Goal: Information Seeking & Learning: Learn about a topic

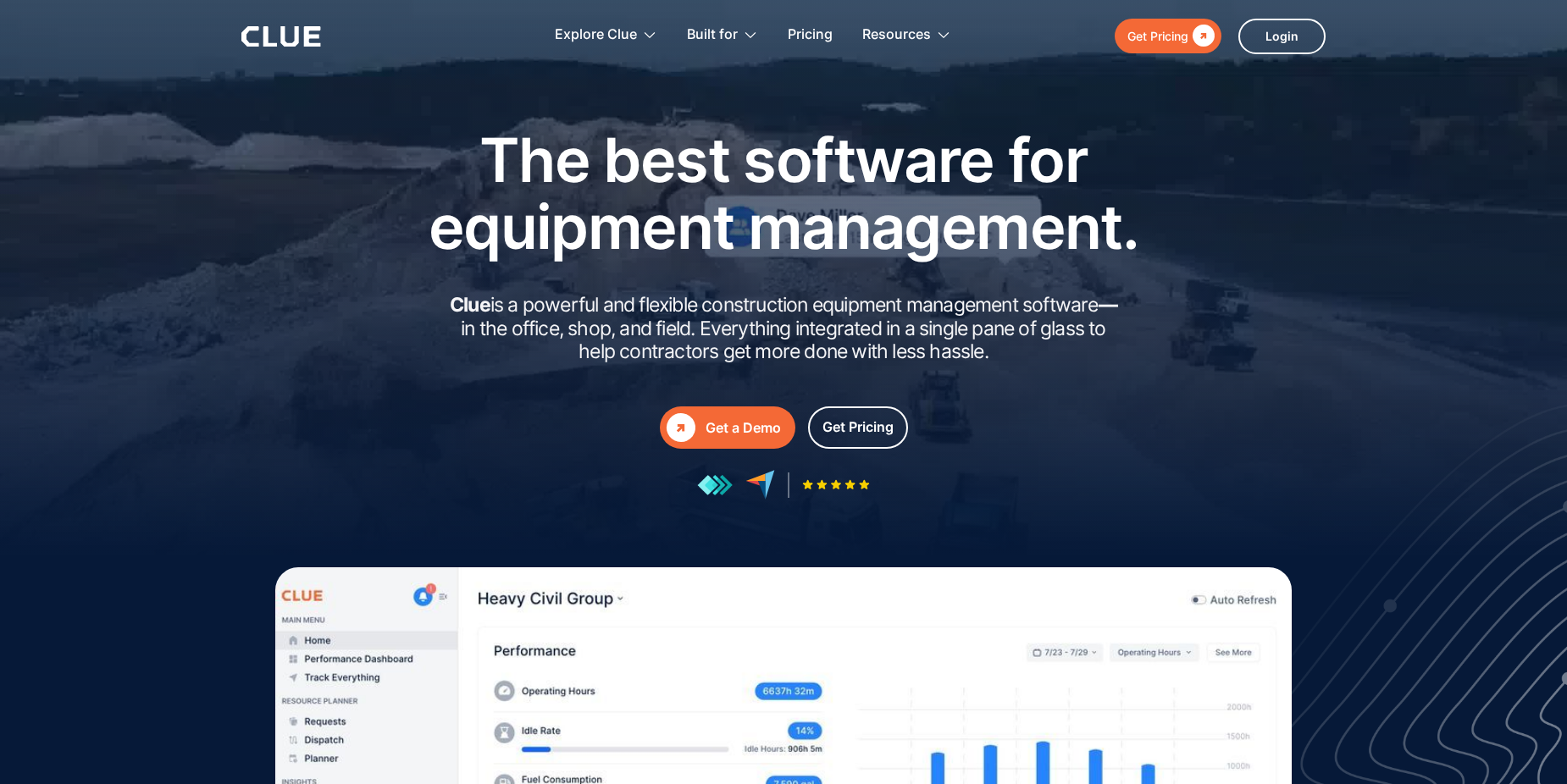
click at [1162, 48] on link "Get Pricing " at bounding box center [1168, 36] width 107 height 35
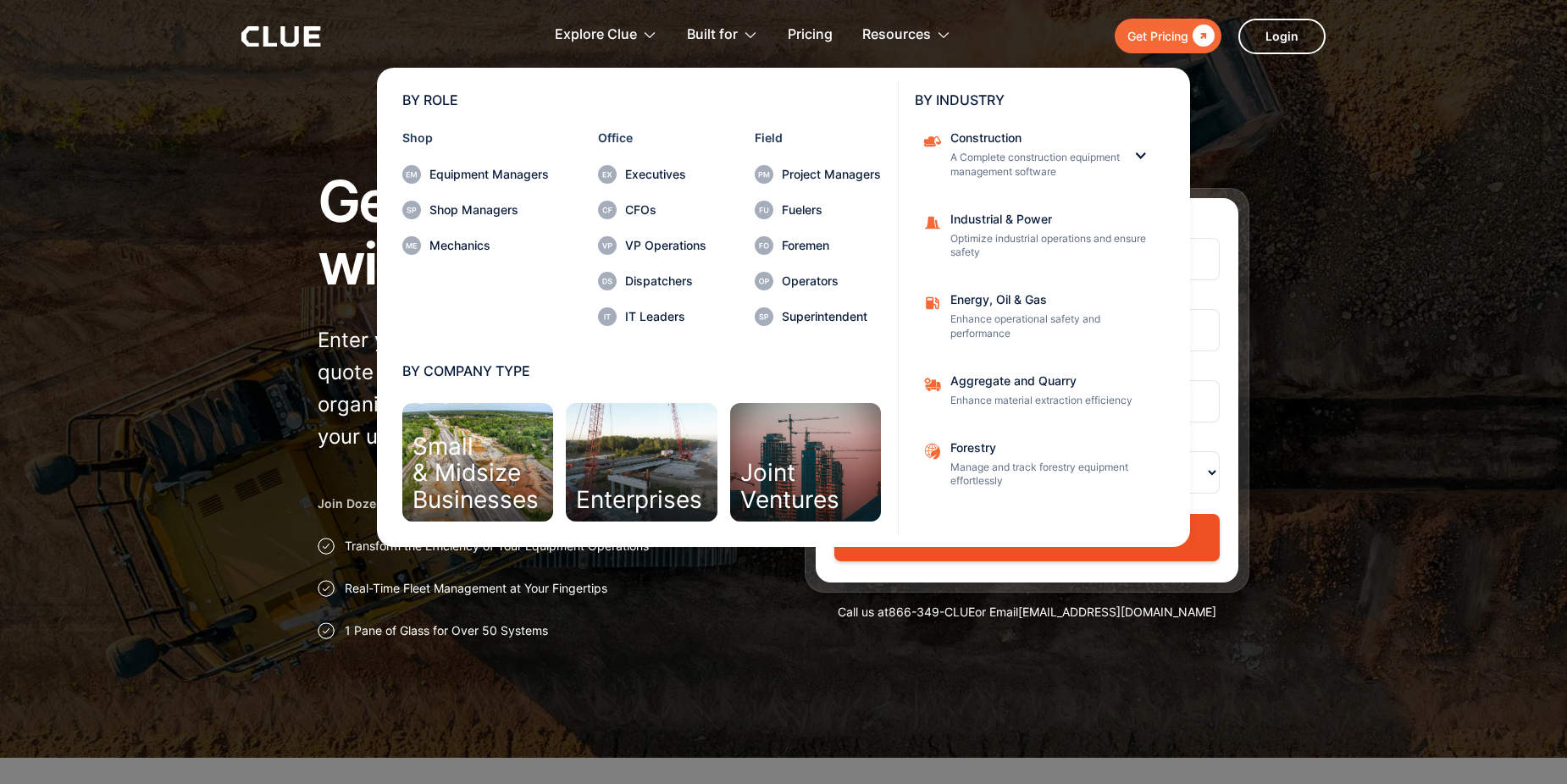
click at [650, 312] on div "IT Leaders" at bounding box center [665, 317] width 82 height 12
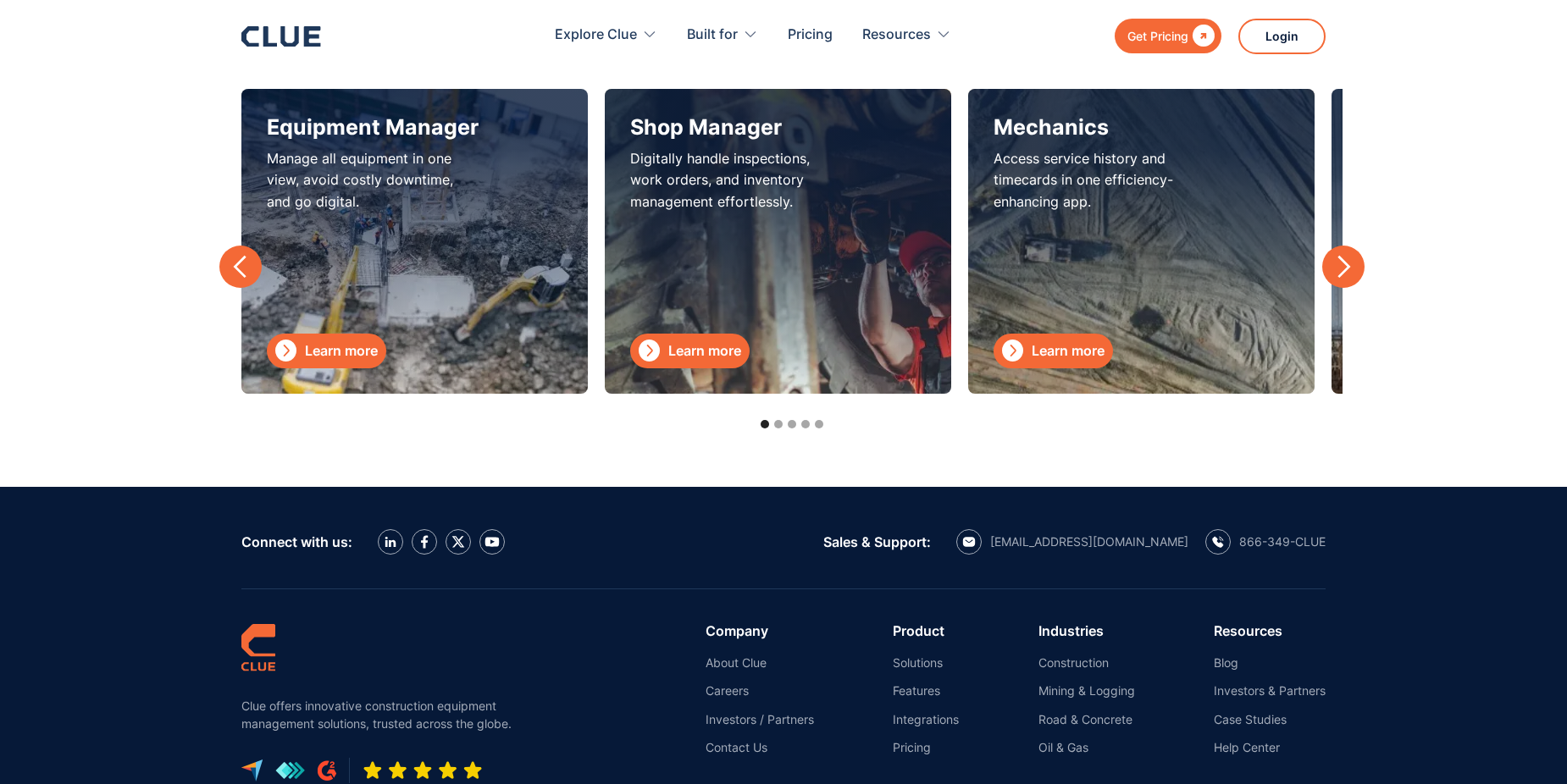
scroll to position [5417, 0]
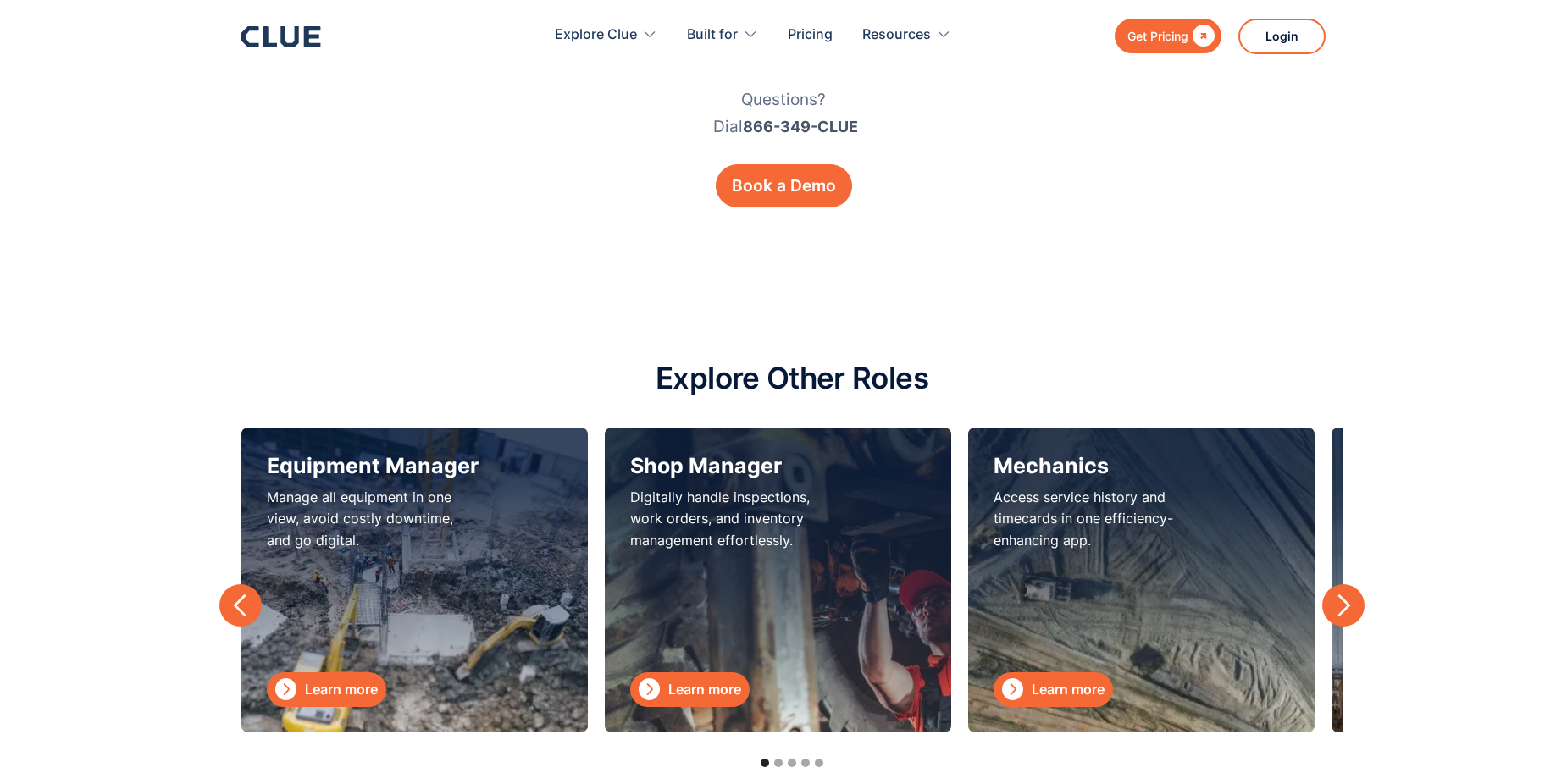
click at [1339, 595] on div "next slide" at bounding box center [1343, 605] width 25 height 25
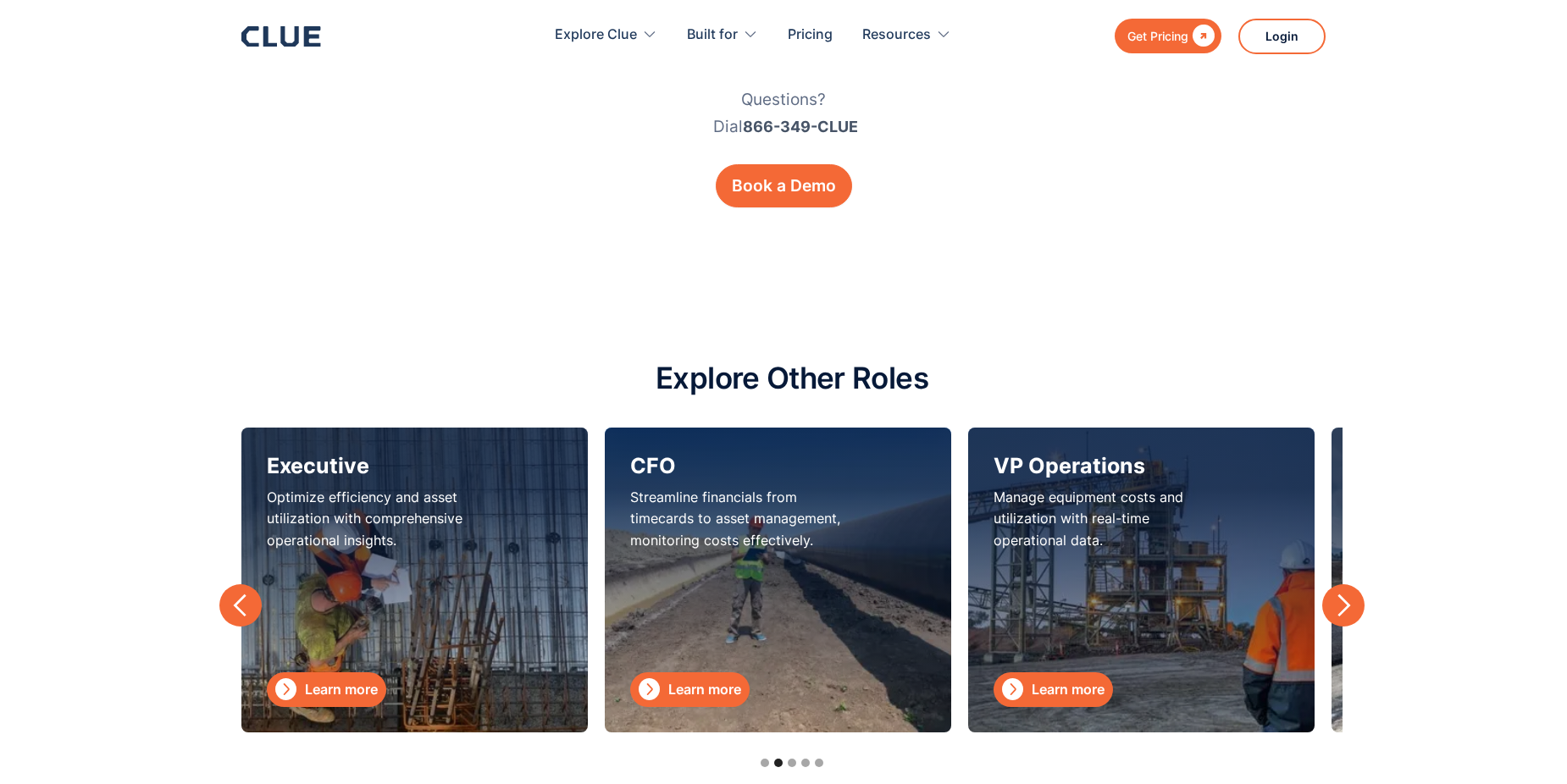
click at [1339, 595] on div "next slide" at bounding box center [1343, 605] width 25 height 25
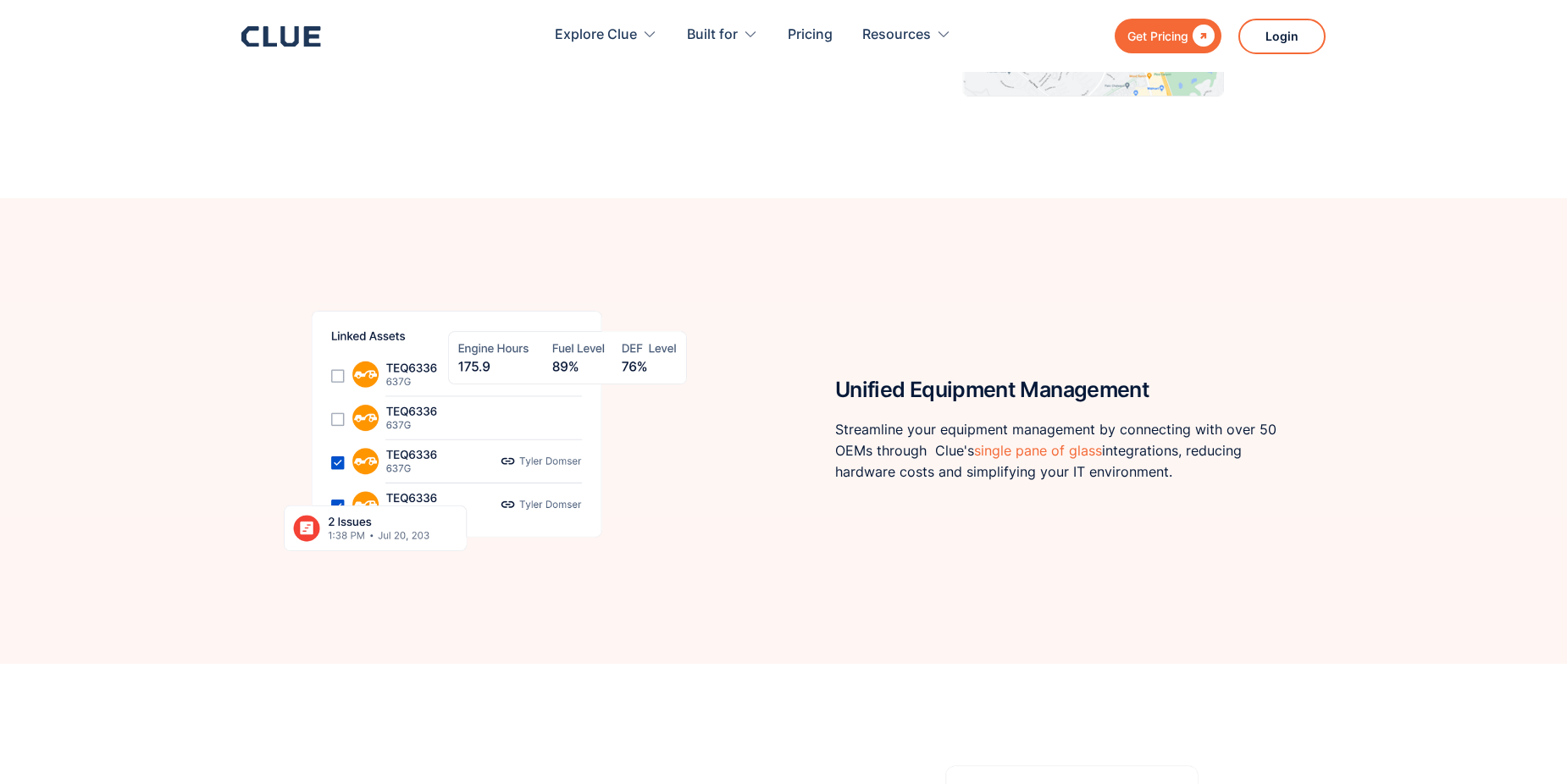
scroll to position [0, 0]
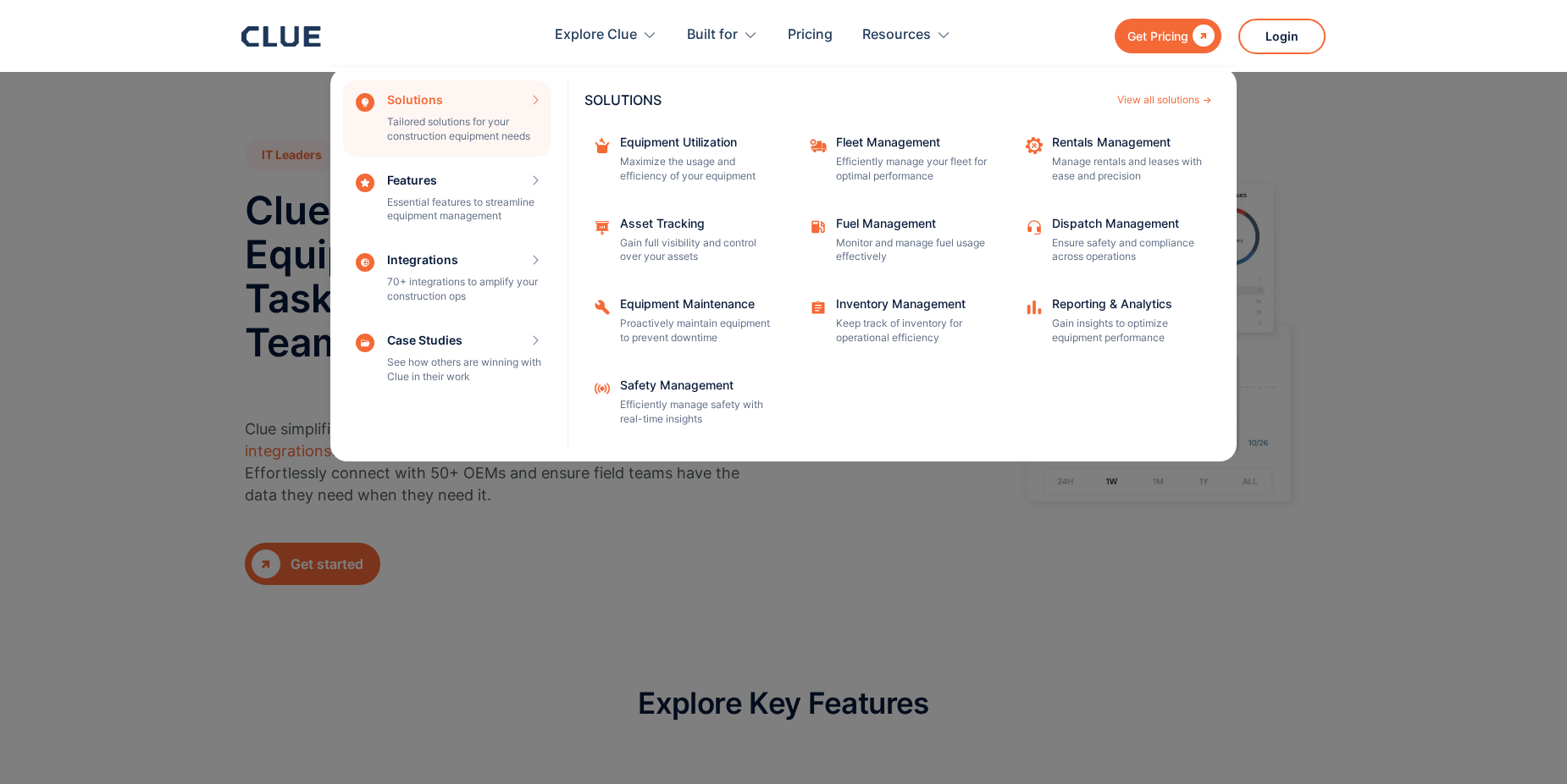
click at [677, 311] on div "Equipment Maintenance Proactively maintain equipment to prevent downtime" at bounding box center [696, 321] width 153 height 47
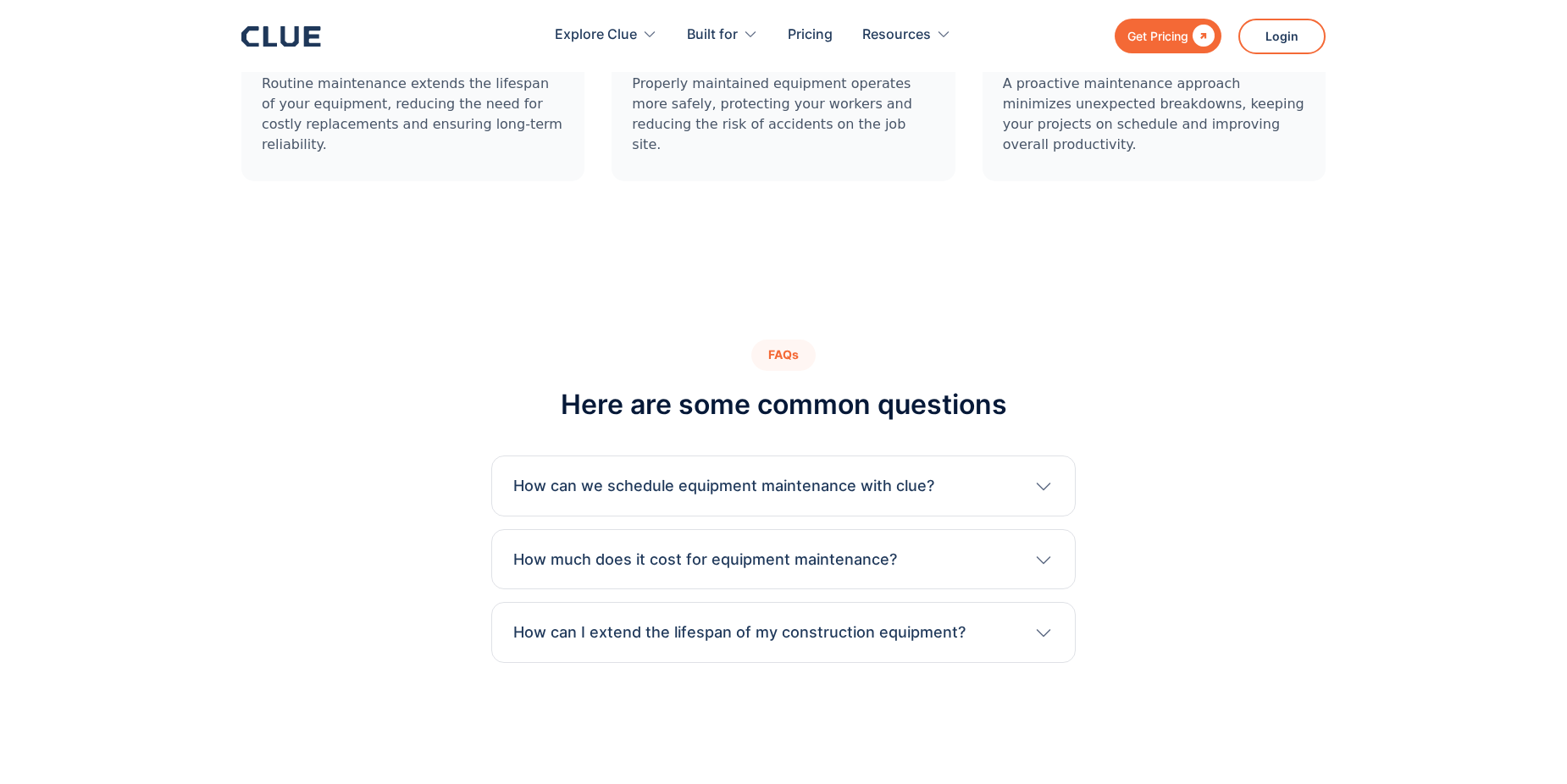
scroll to position [4486, 0]
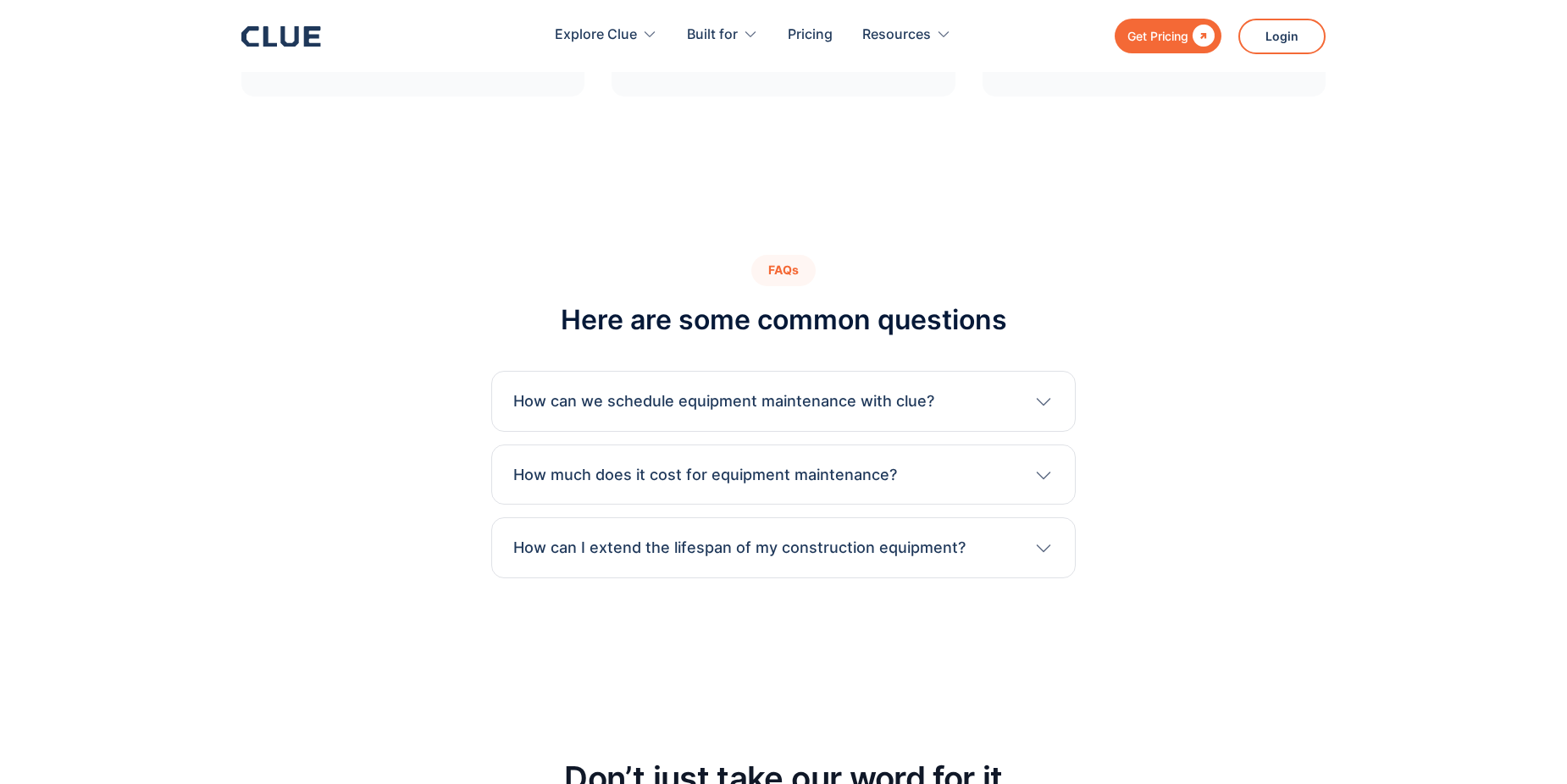
click at [1031, 391] on div "How can we schedule equipment maintenance with clue?" at bounding box center [784, 401] width 541 height 22
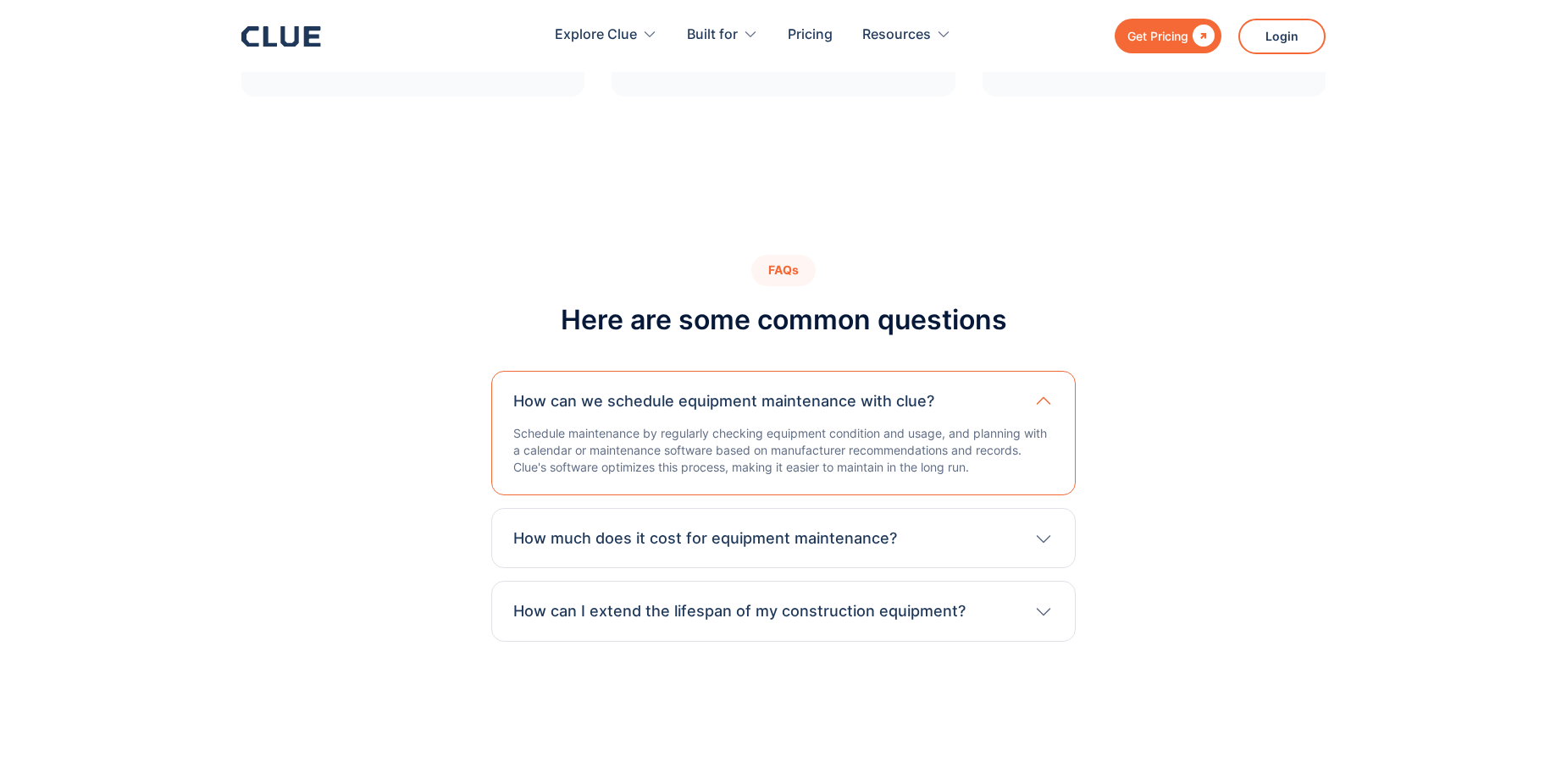
click at [1033, 392] on icon at bounding box center [1043, 401] width 21 height 20
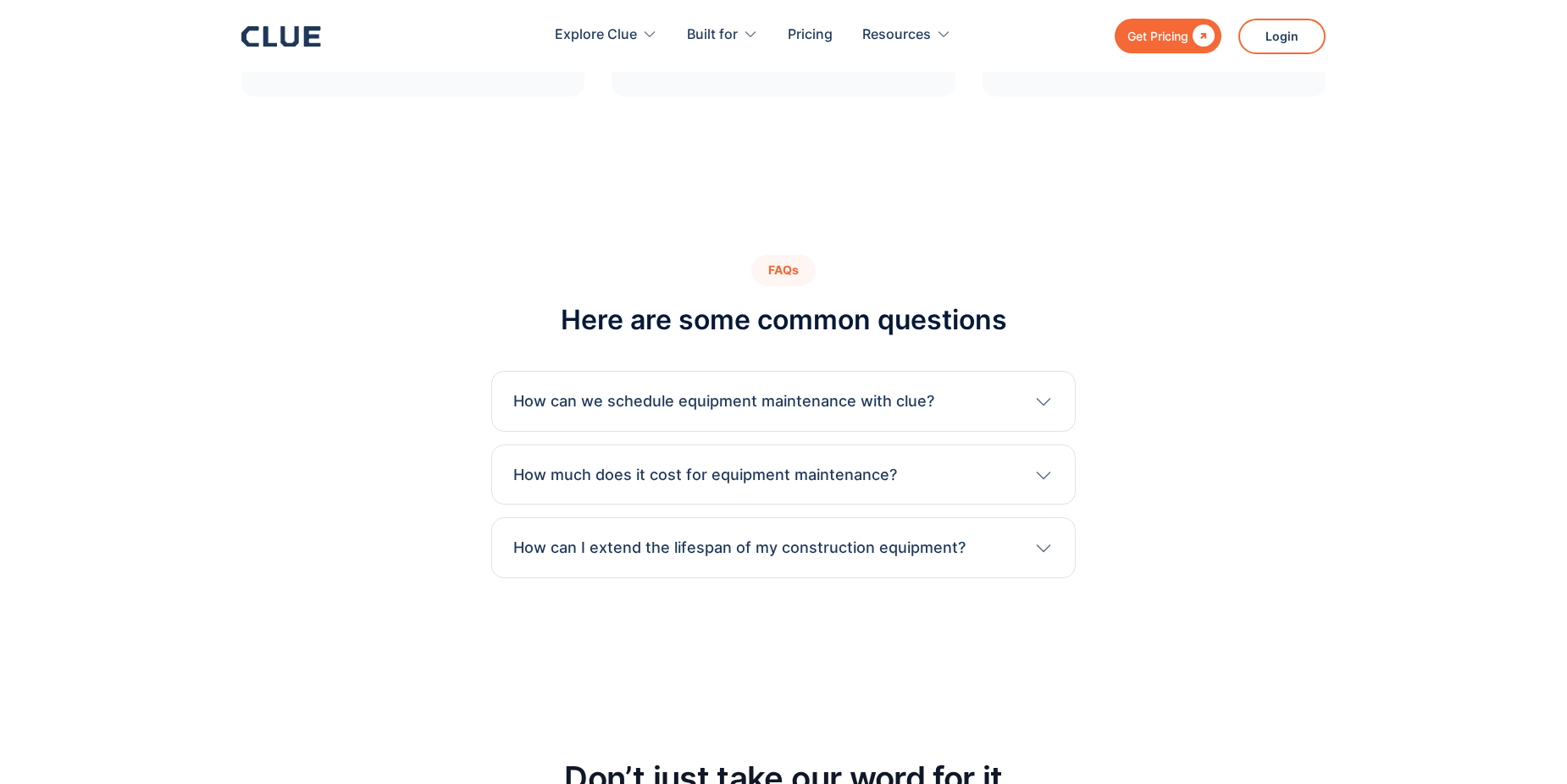
click at [1027, 463] on div "How much does it cost for equipment maintenance?" at bounding box center [784, 474] width 541 height 22
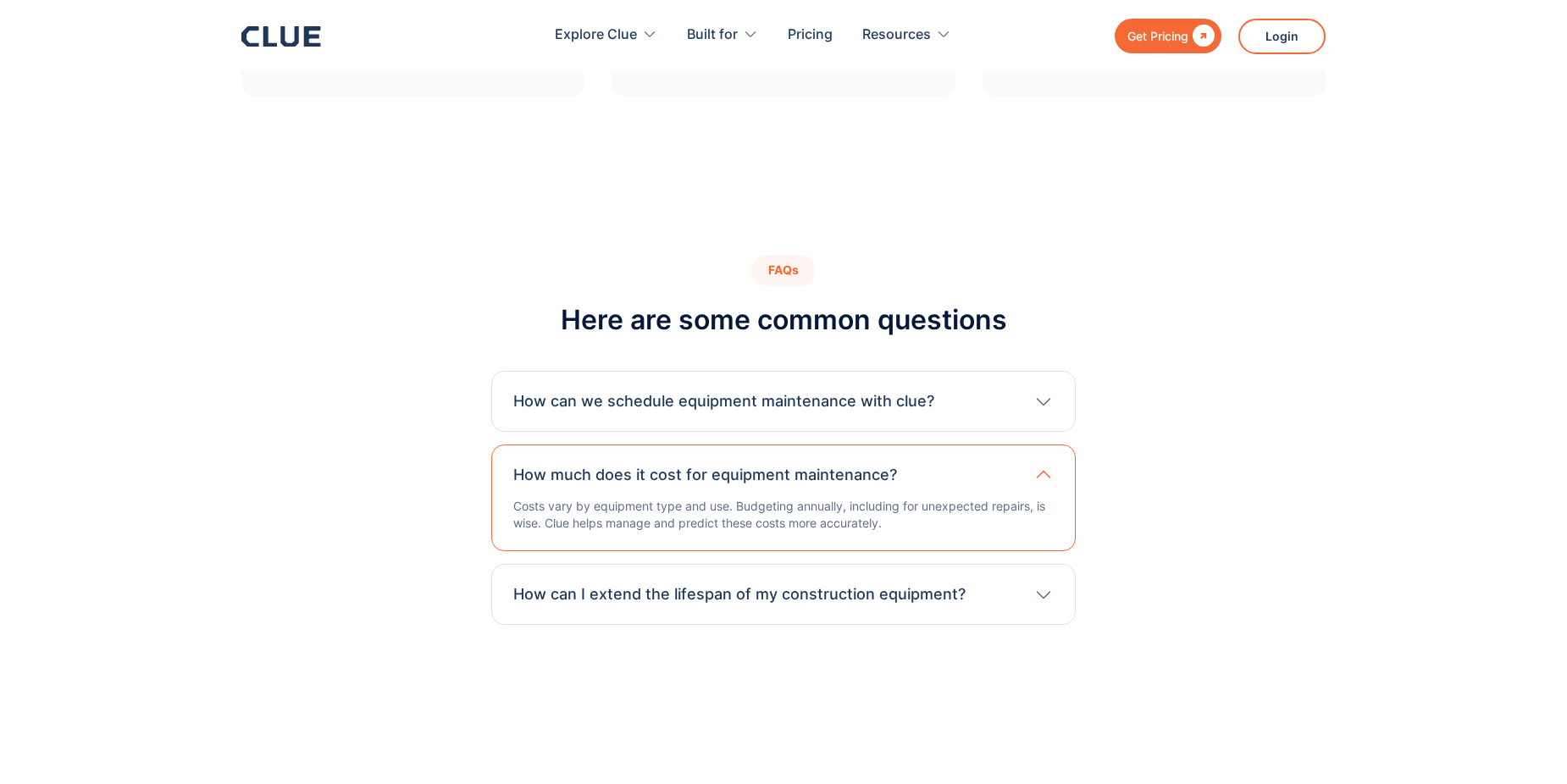
click at [1027, 463] on div "How much does it cost for equipment maintenance?" at bounding box center [784, 474] width 541 height 22
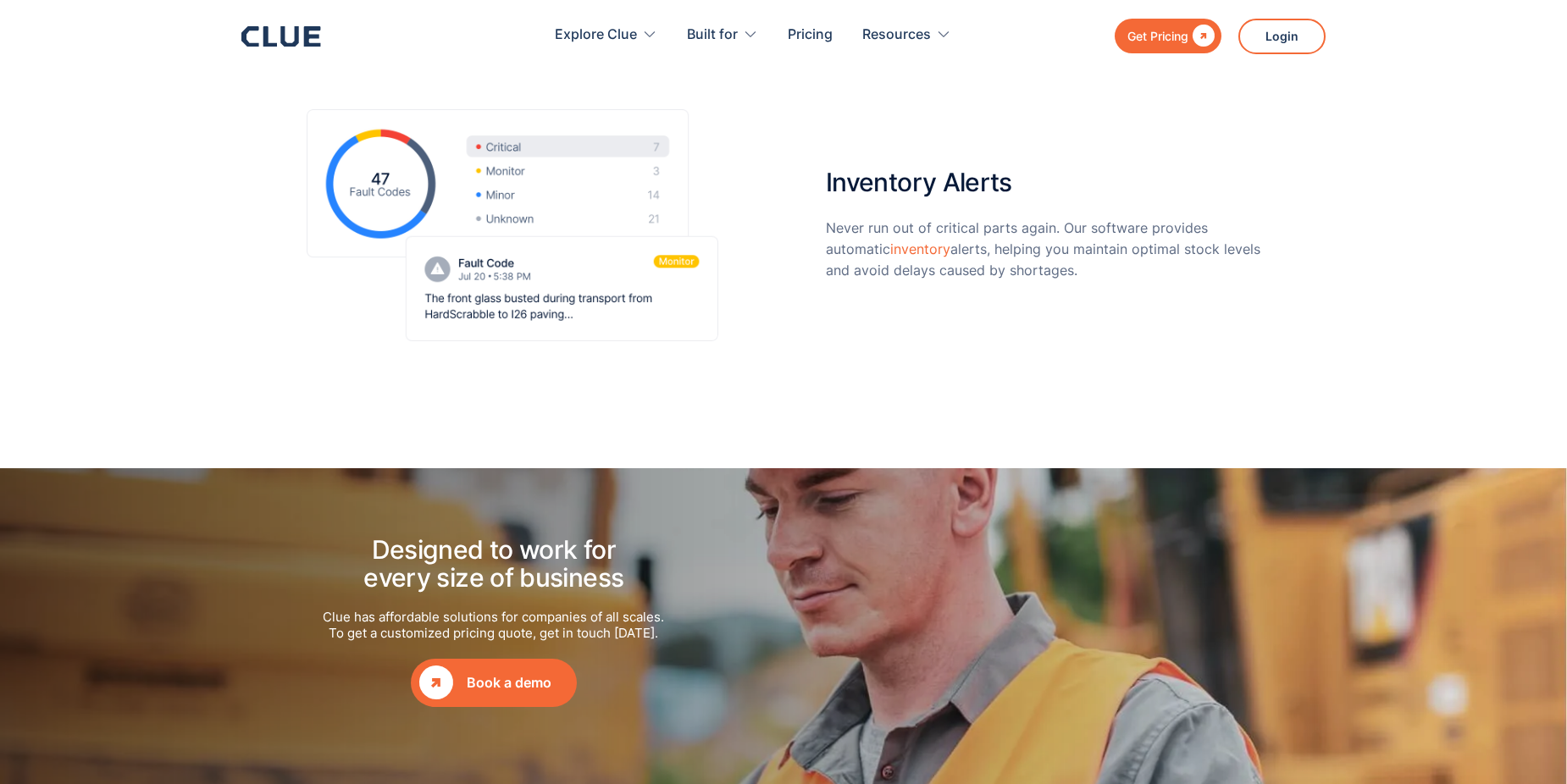
scroll to position [0, 0]
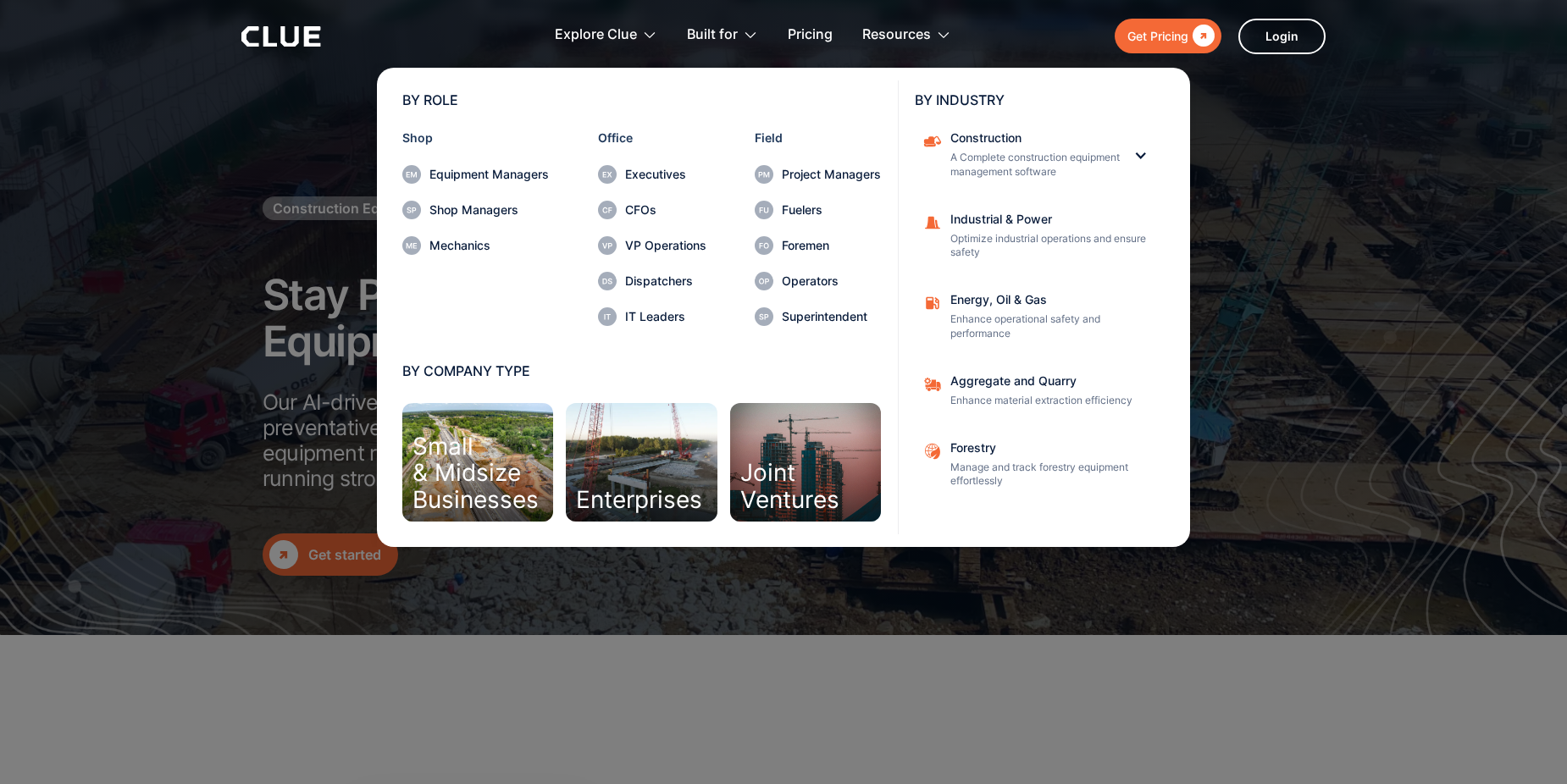
click at [1045, 146] on div "Construction A Complete construction equipment management software" at bounding box center [1035, 155] width 169 height 47
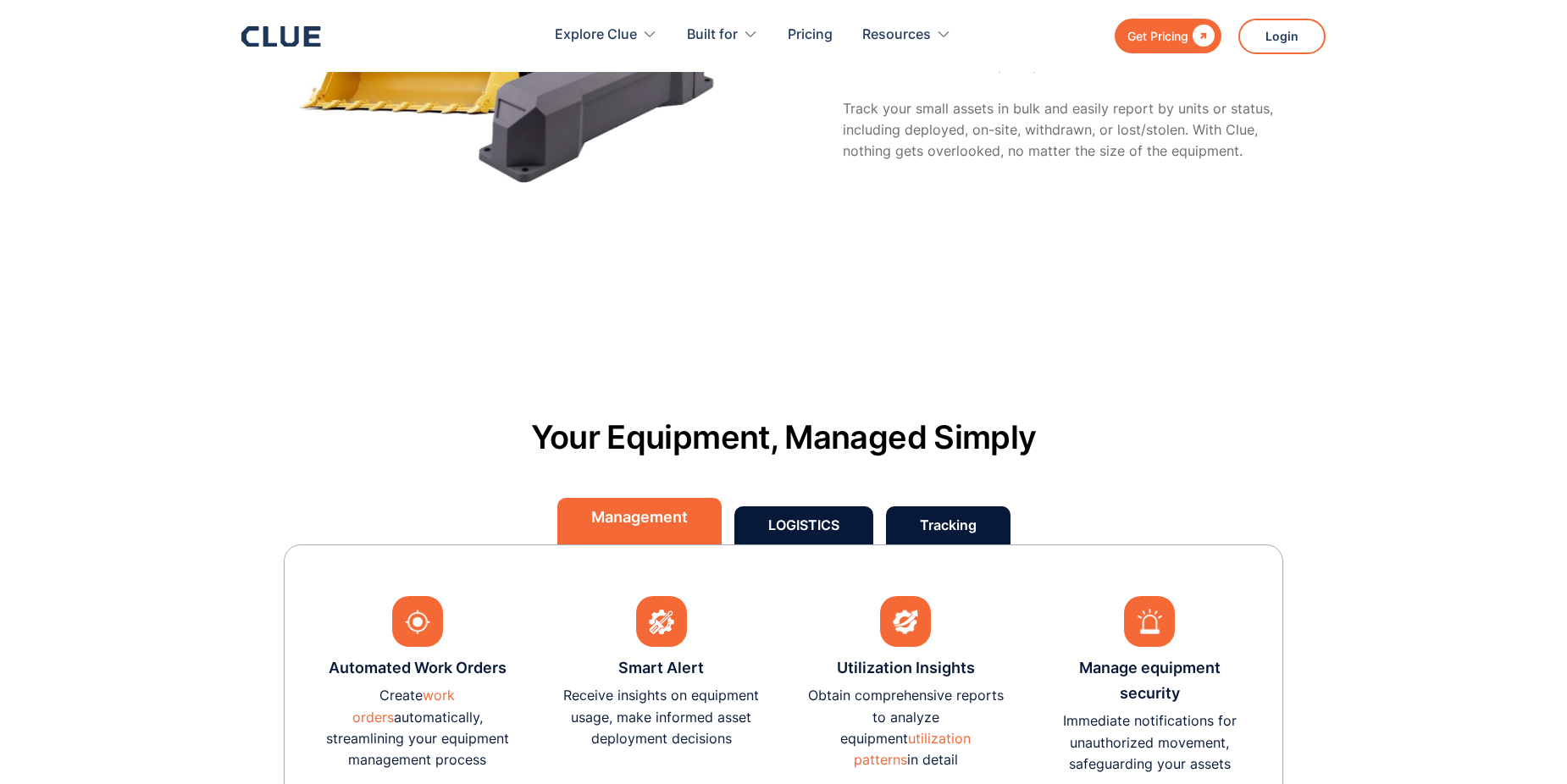
scroll to position [4825, 0]
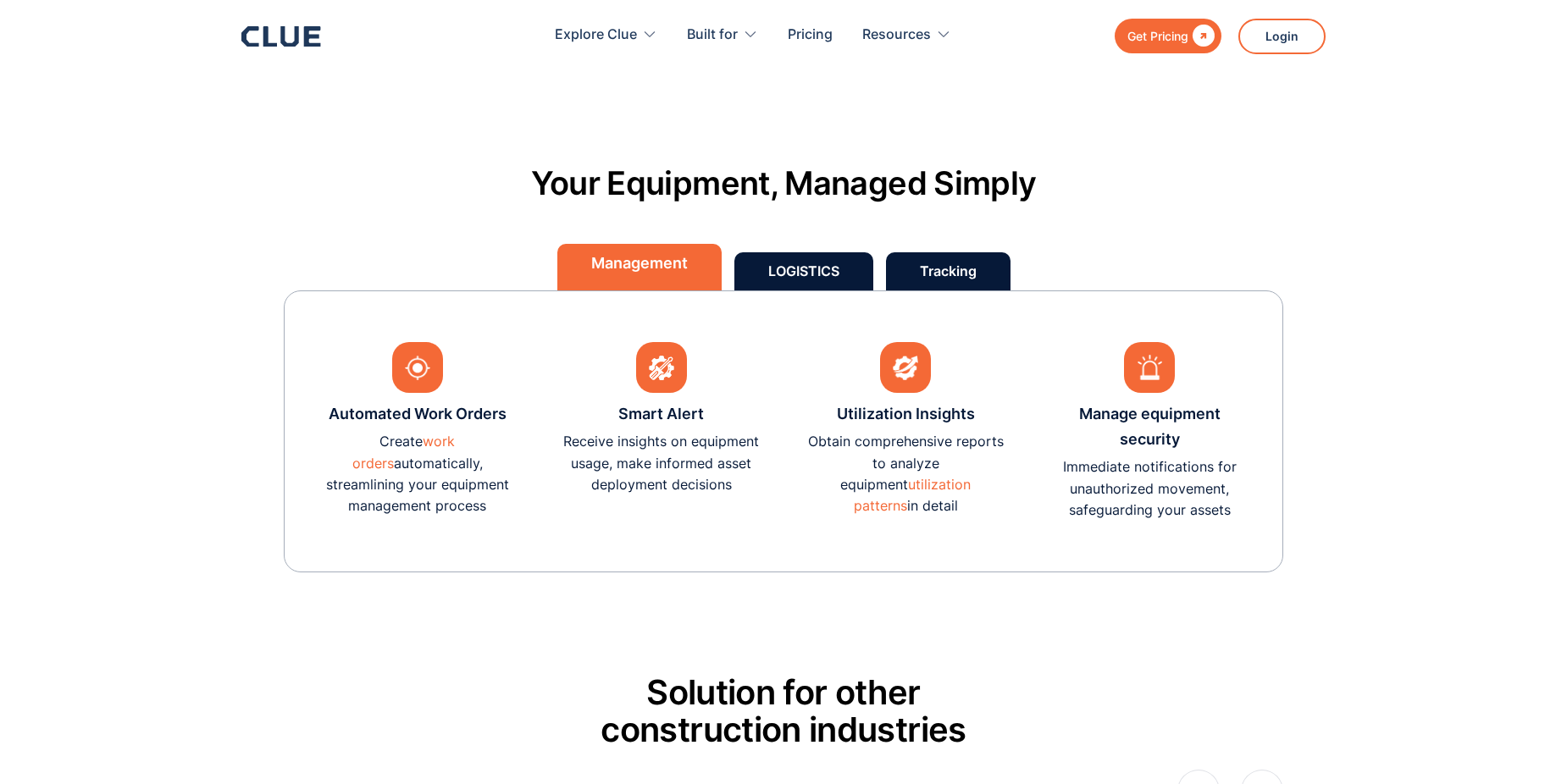
click at [813, 276] on div "LOGISTICS" at bounding box center [804, 272] width 71 height 21
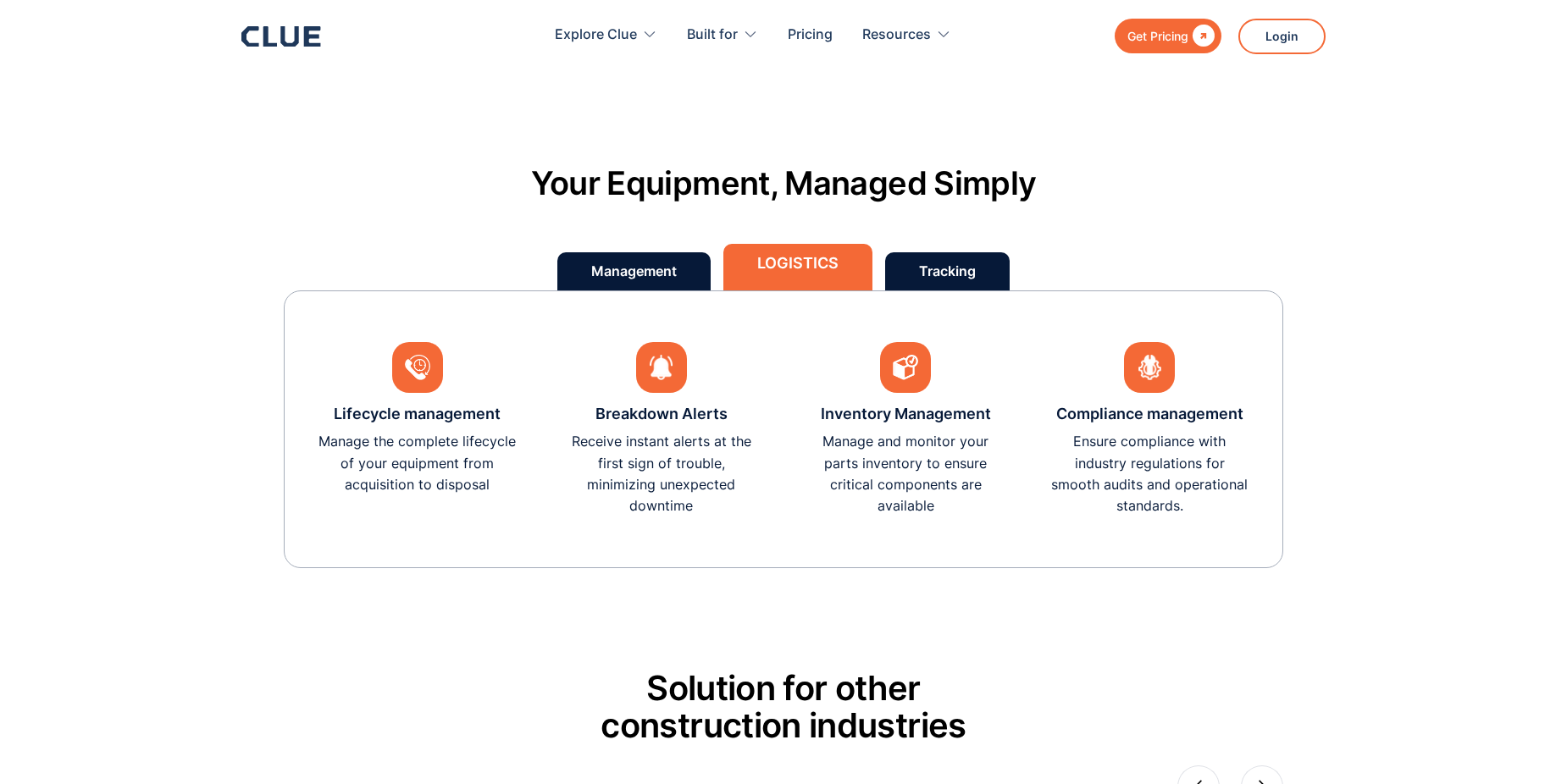
click at [915, 277] on link "Tracking" at bounding box center [948, 272] width 125 height 38
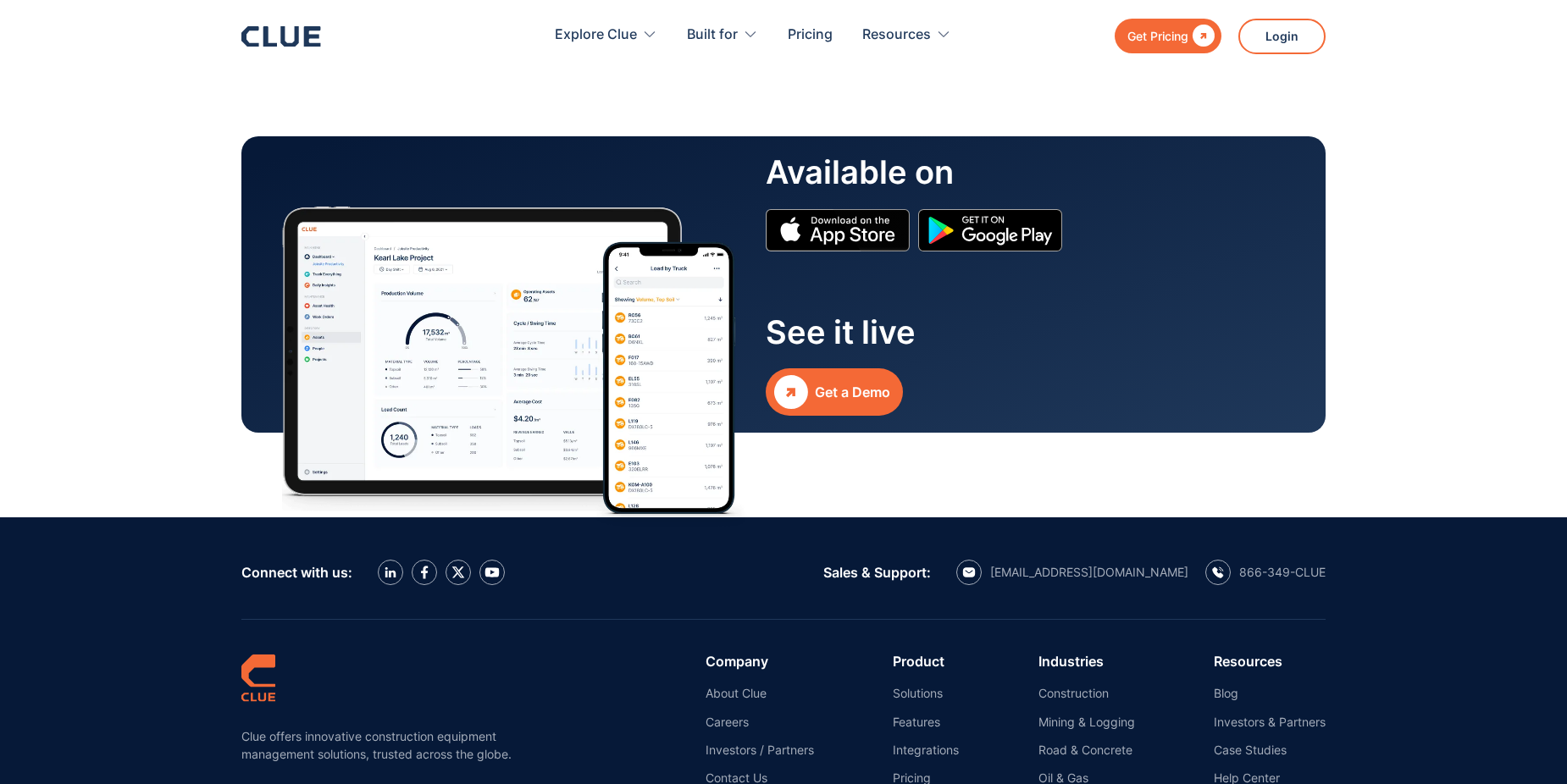
scroll to position [8802, 0]
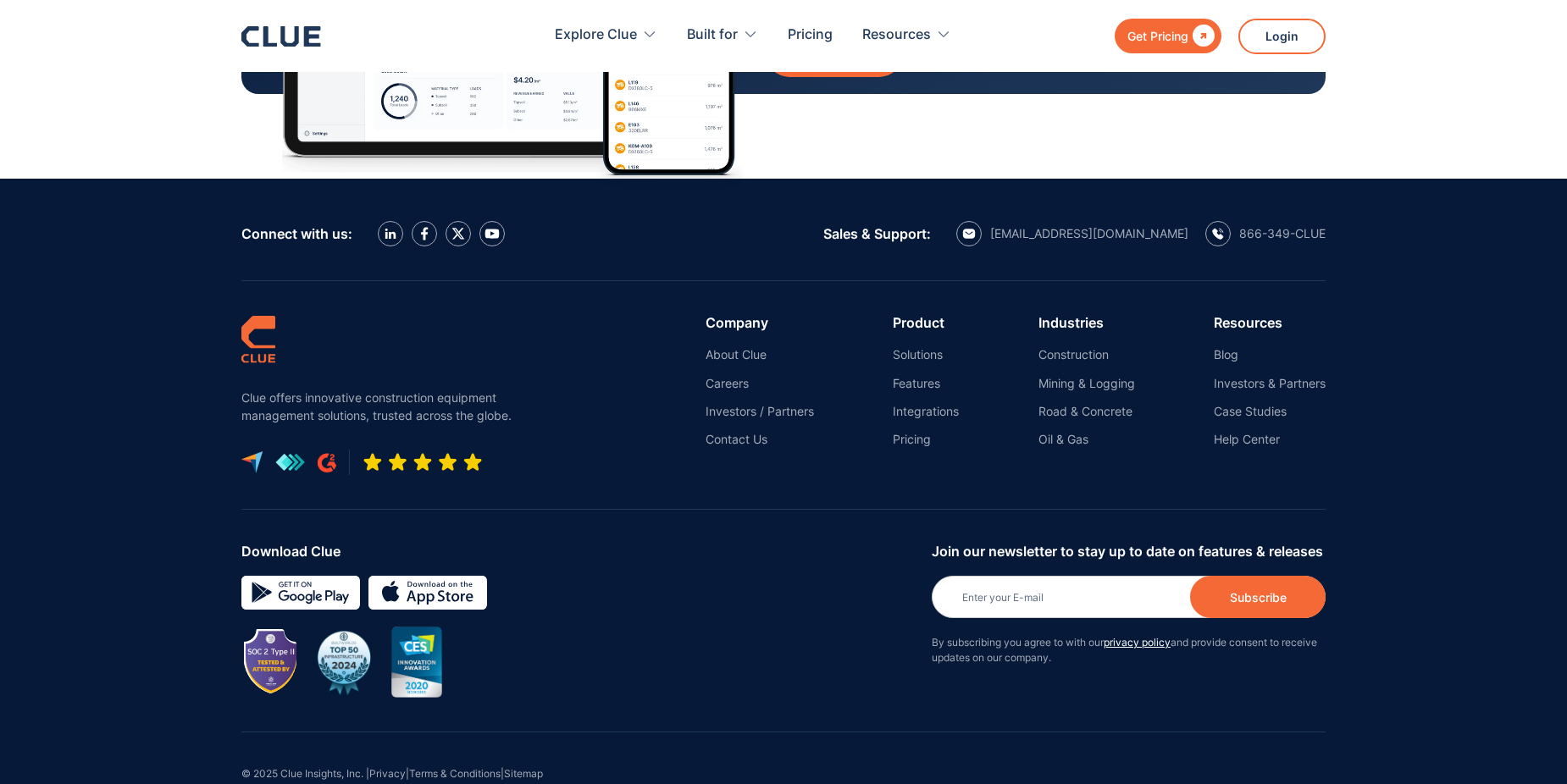
click at [934, 413] on link "Integrations" at bounding box center [926, 412] width 66 height 15
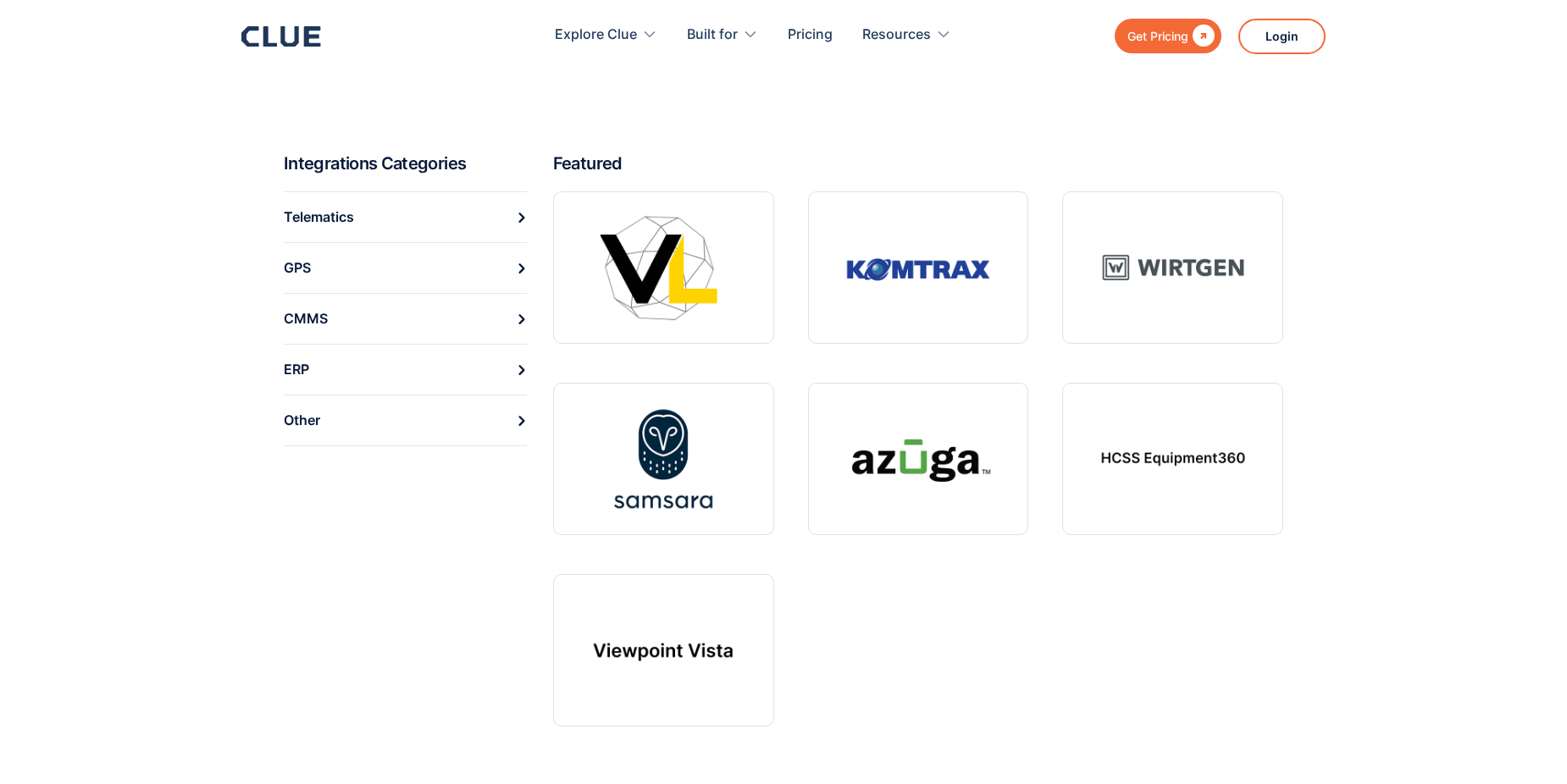
scroll to position [508, 0]
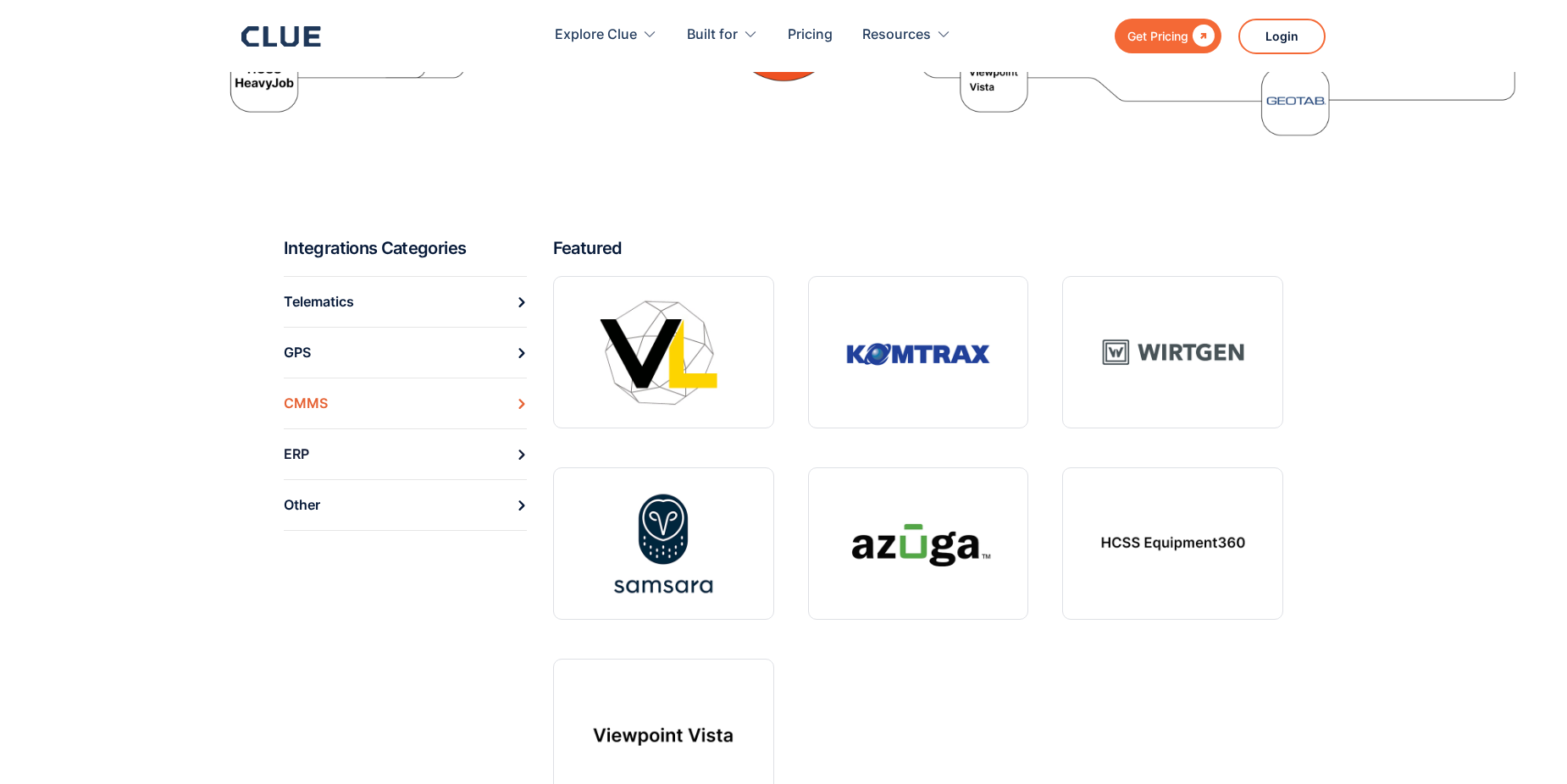
click at [437, 408] on link "CMMS" at bounding box center [404, 402] width 243 height 51
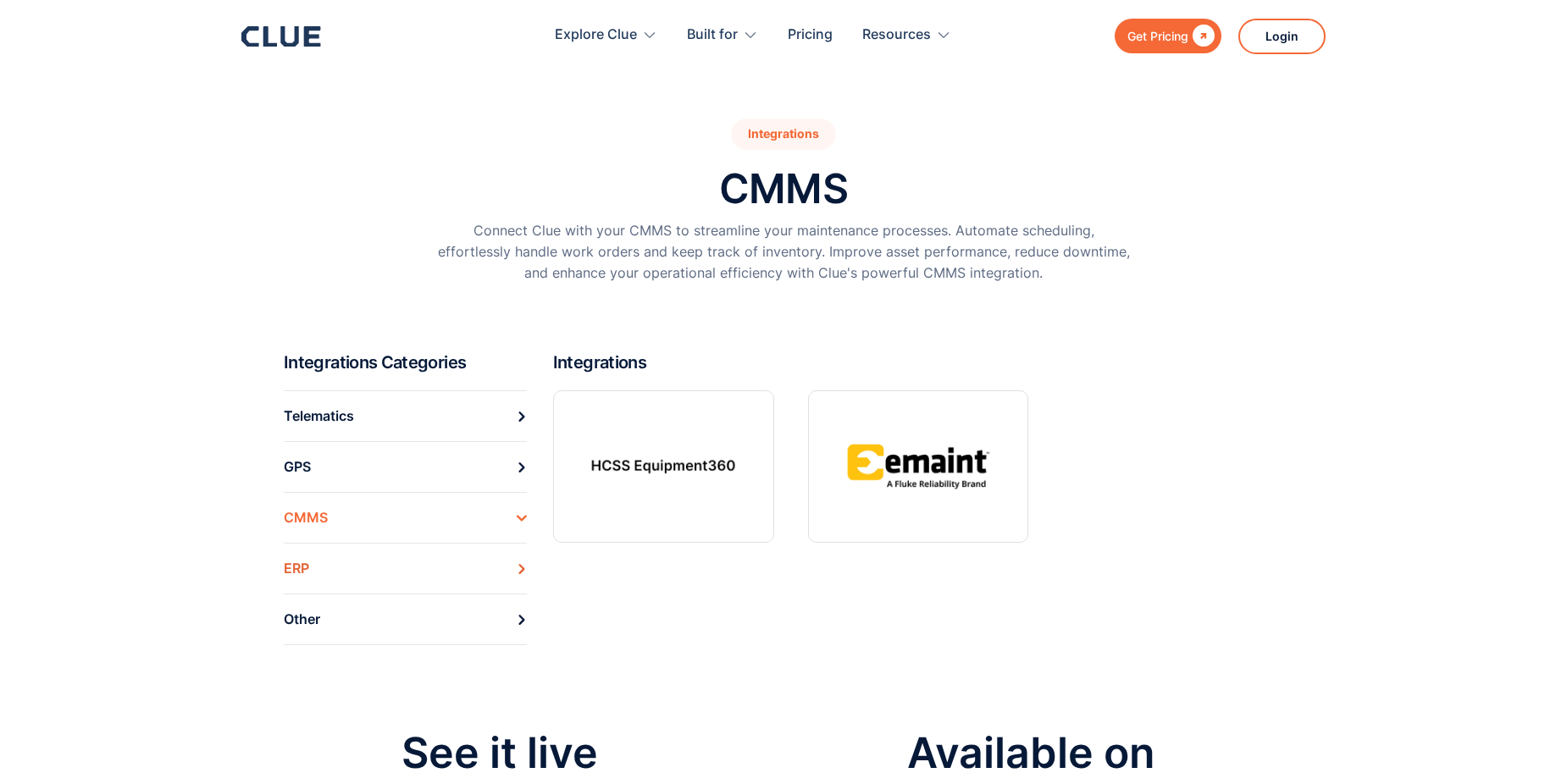
click at [449, 559] on link "ERP" at bounding box center [404, 567] width 243 height 51
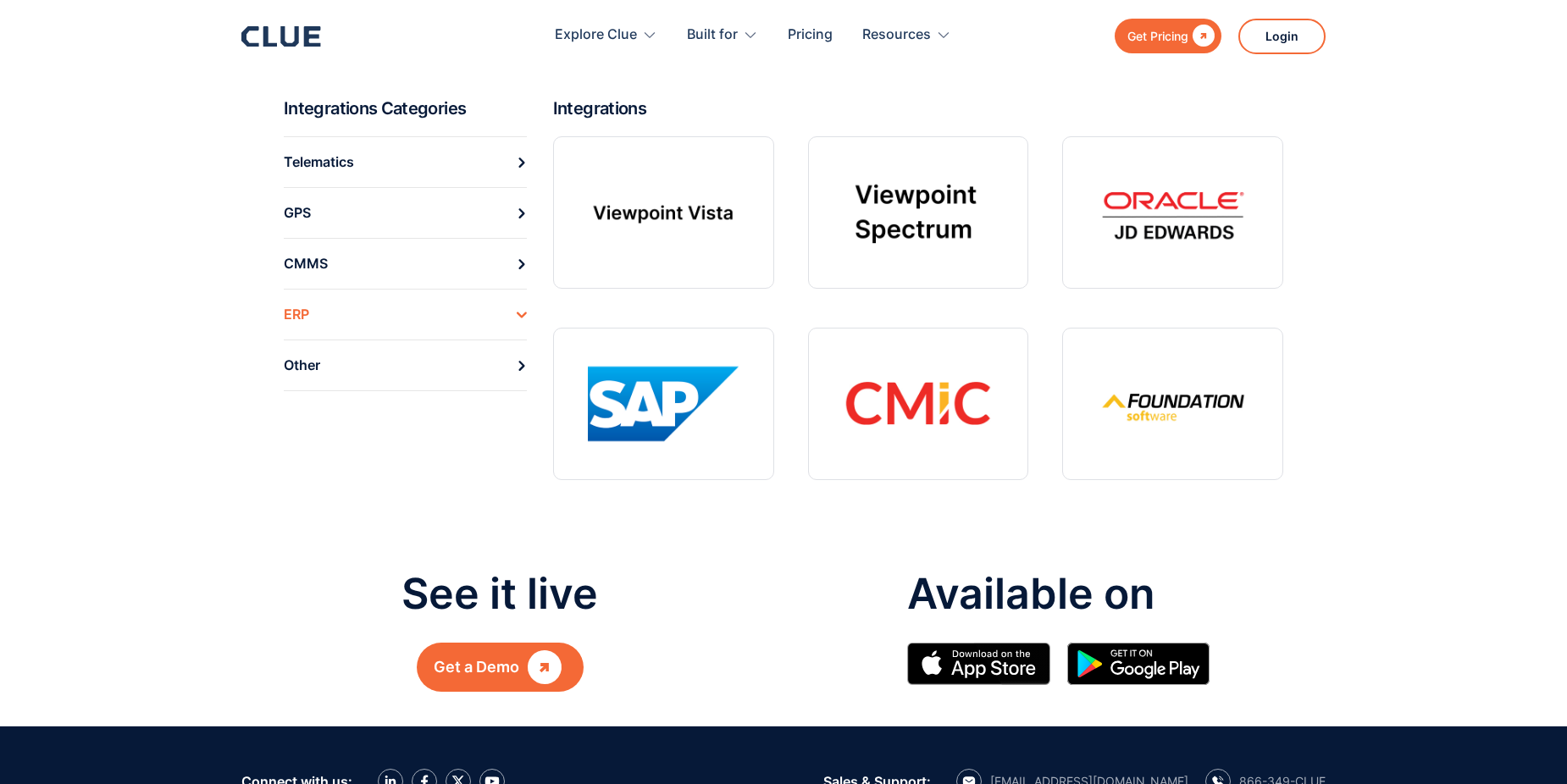
scroll to position [84, 0]
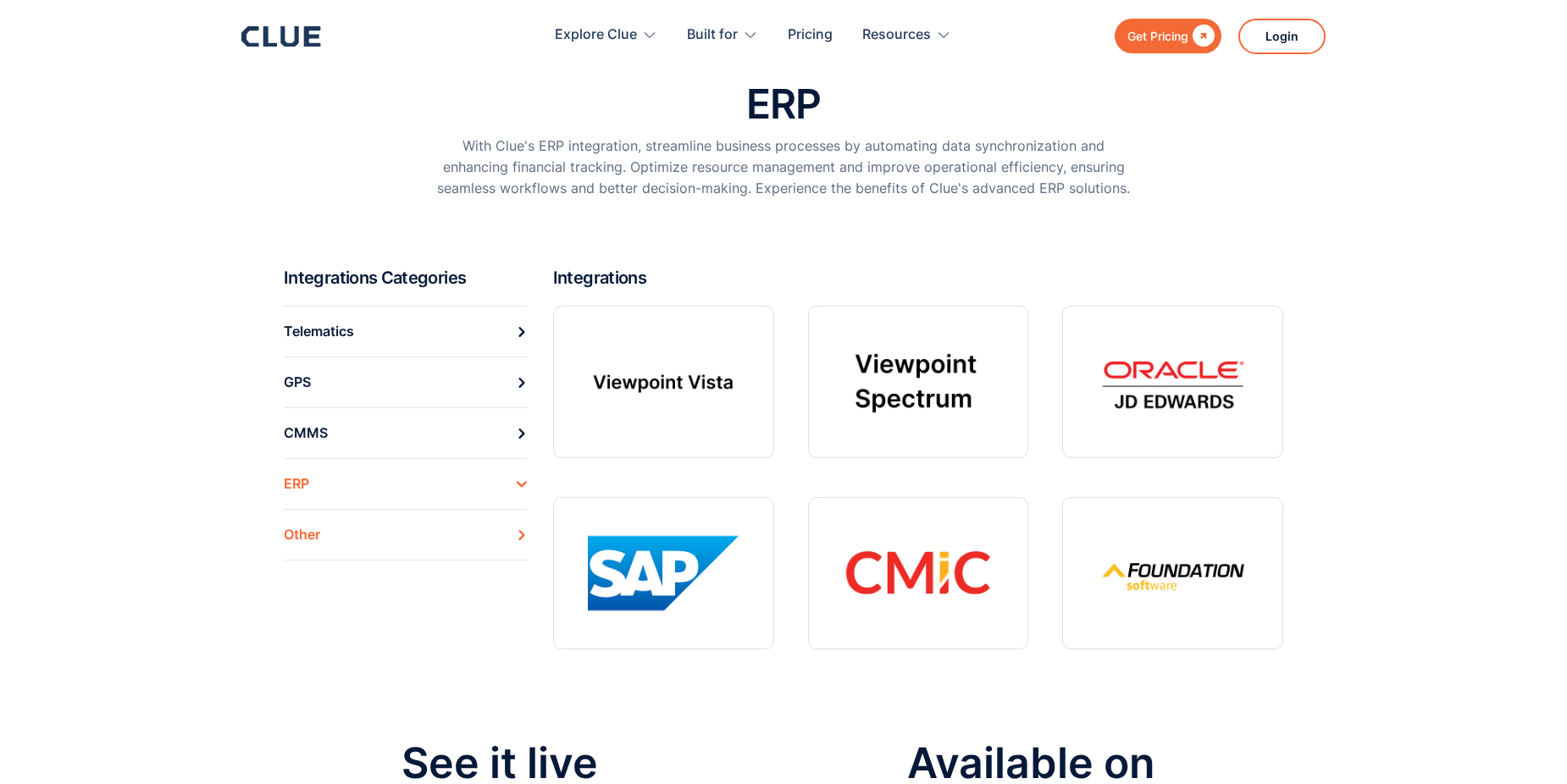
click at [406, 525] on link "Other" at bounding box center [404, 535] width 243 height 52
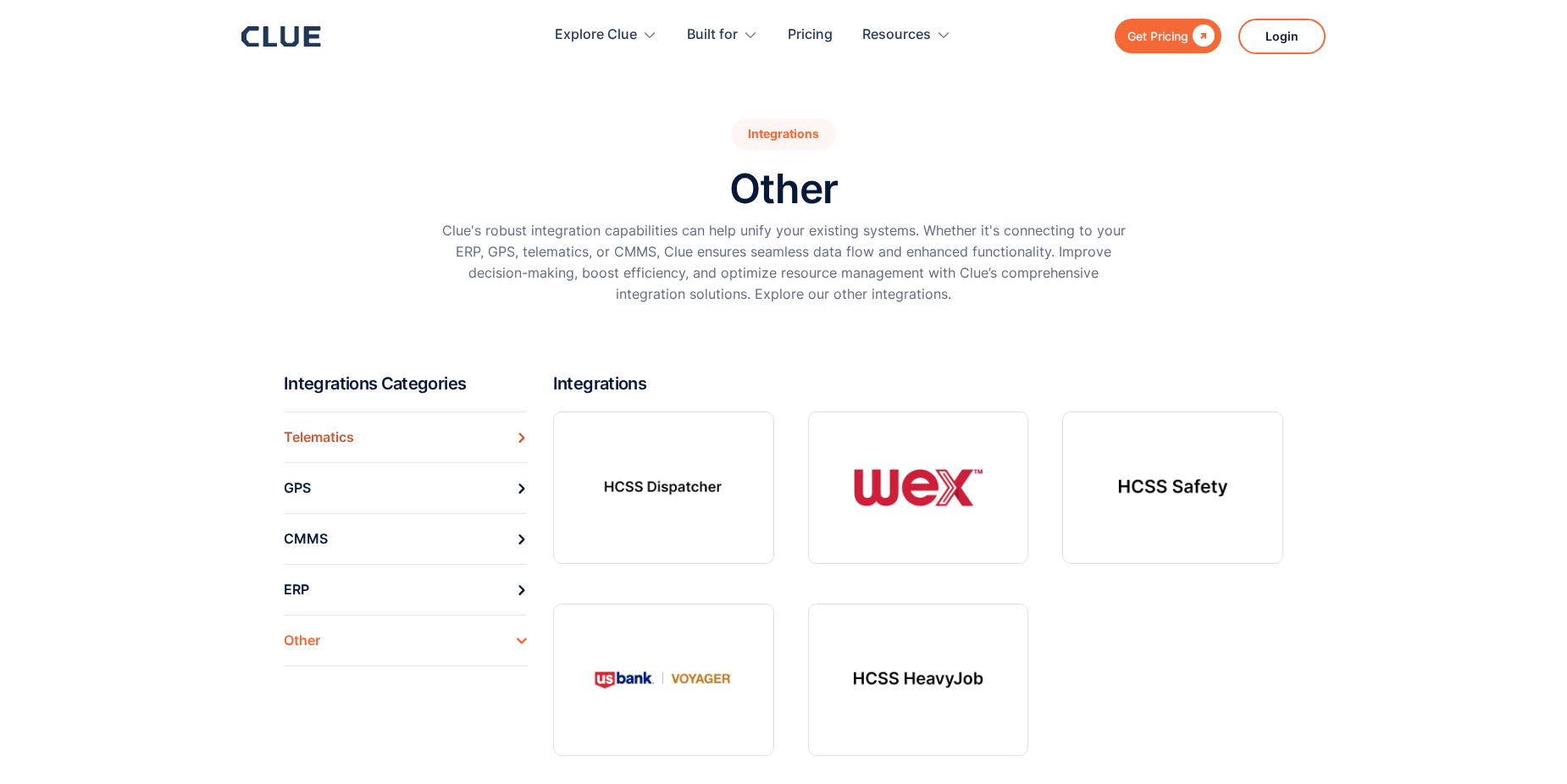
click at [466, 443] on link "Telematics" at bounding box center [404, 437] width 243 height 51
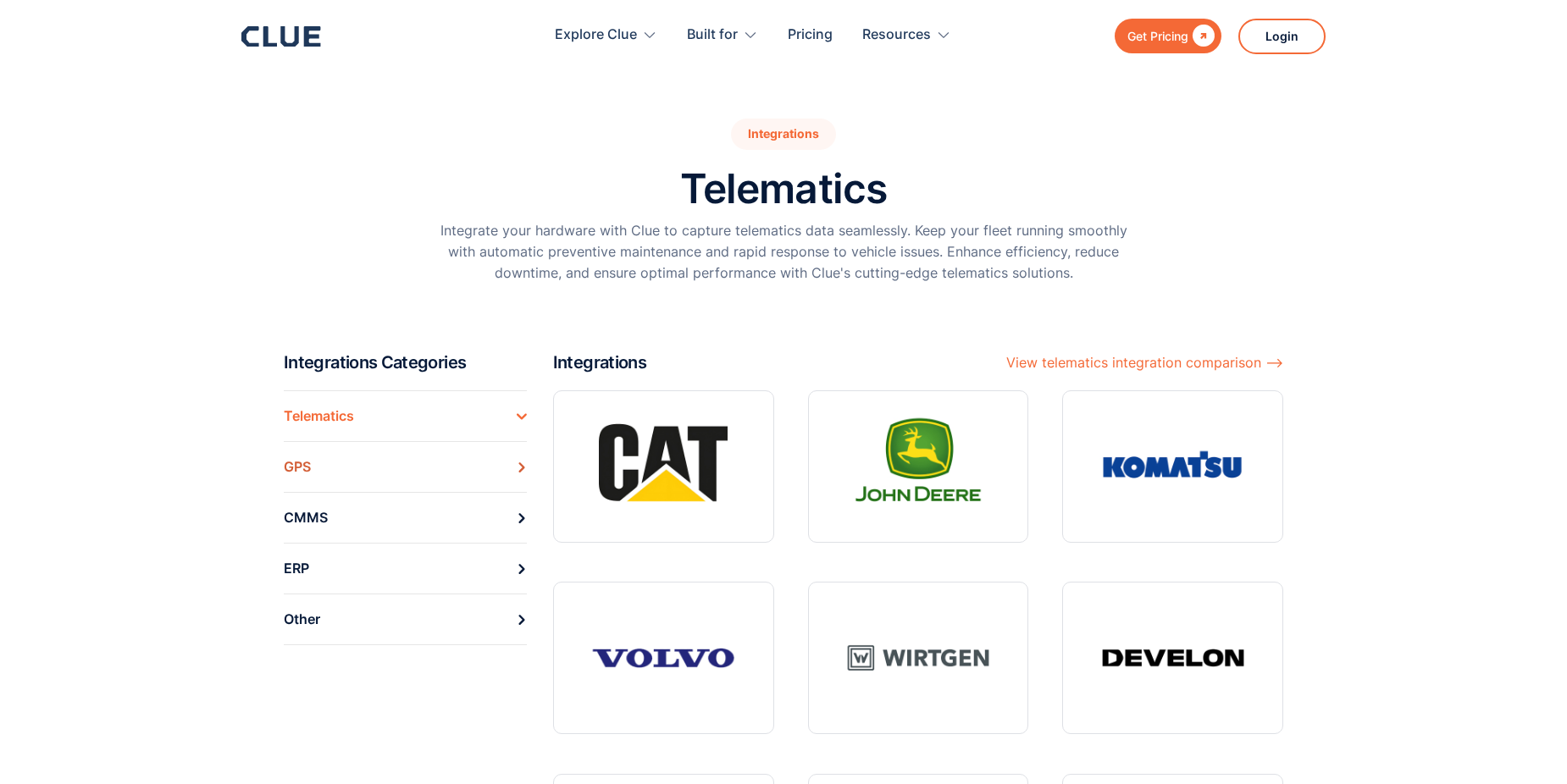
click at [389, 477] on link "GPS" at bounding box center [404, 466] width 243 height 51
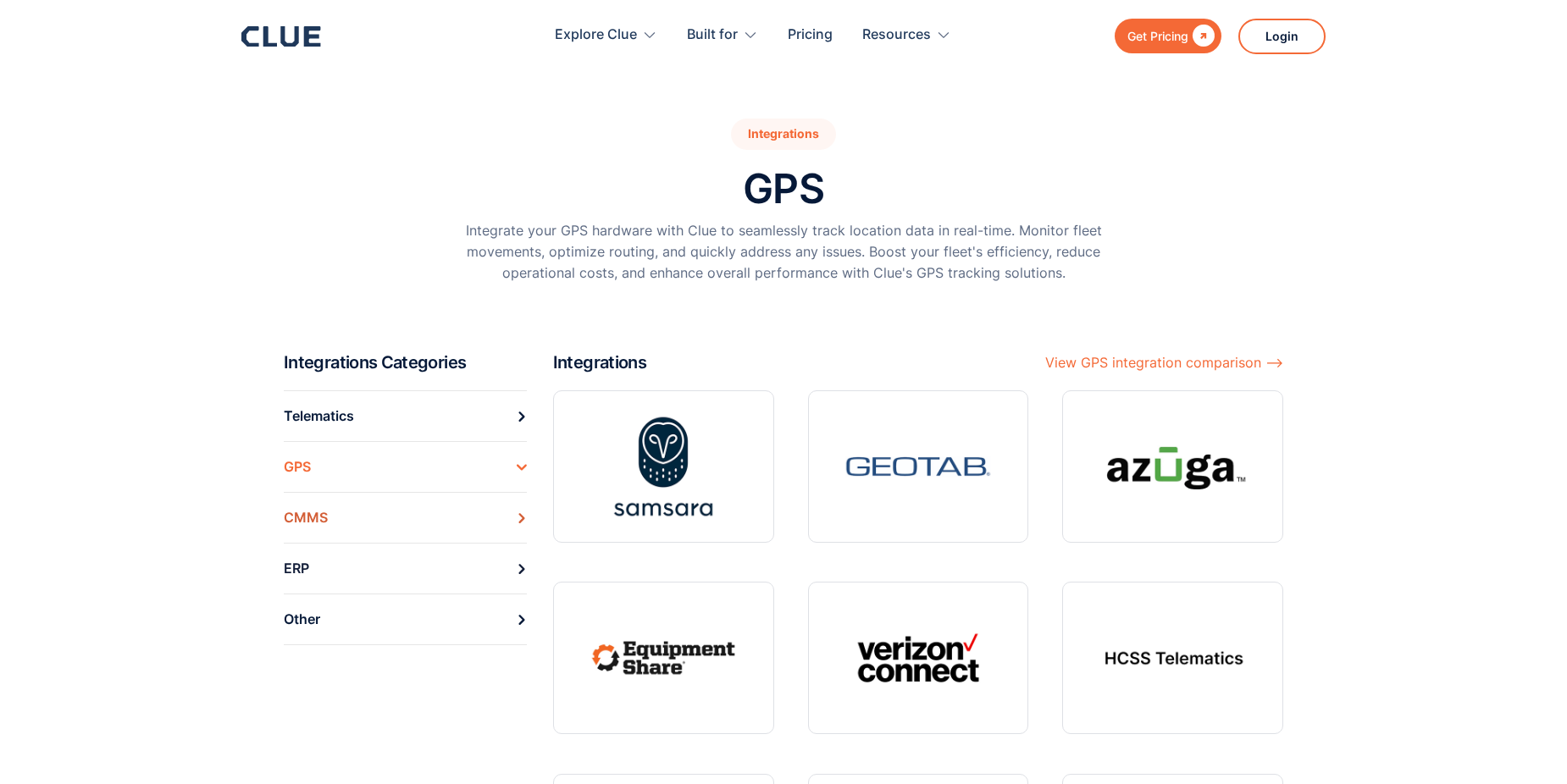
click at [439, 528] on link "CMMS" at bounding box center [404, 516] width 243 height 51
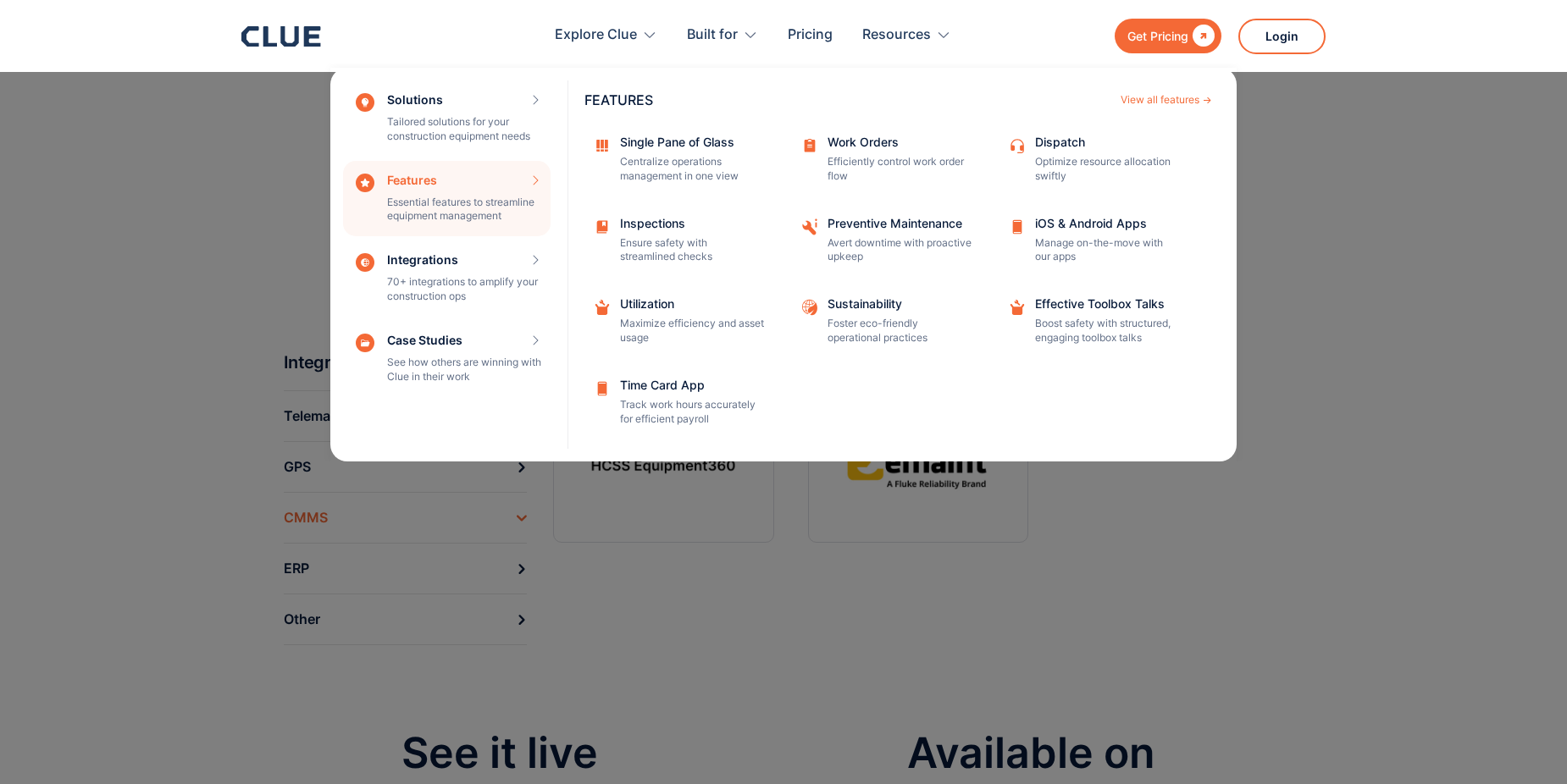
click at [640, 229] on div "Inspections" at bounding box center [692, 224] width 144 height 12
